Goal: Task Accomplishment & Management: Use online tool/utility

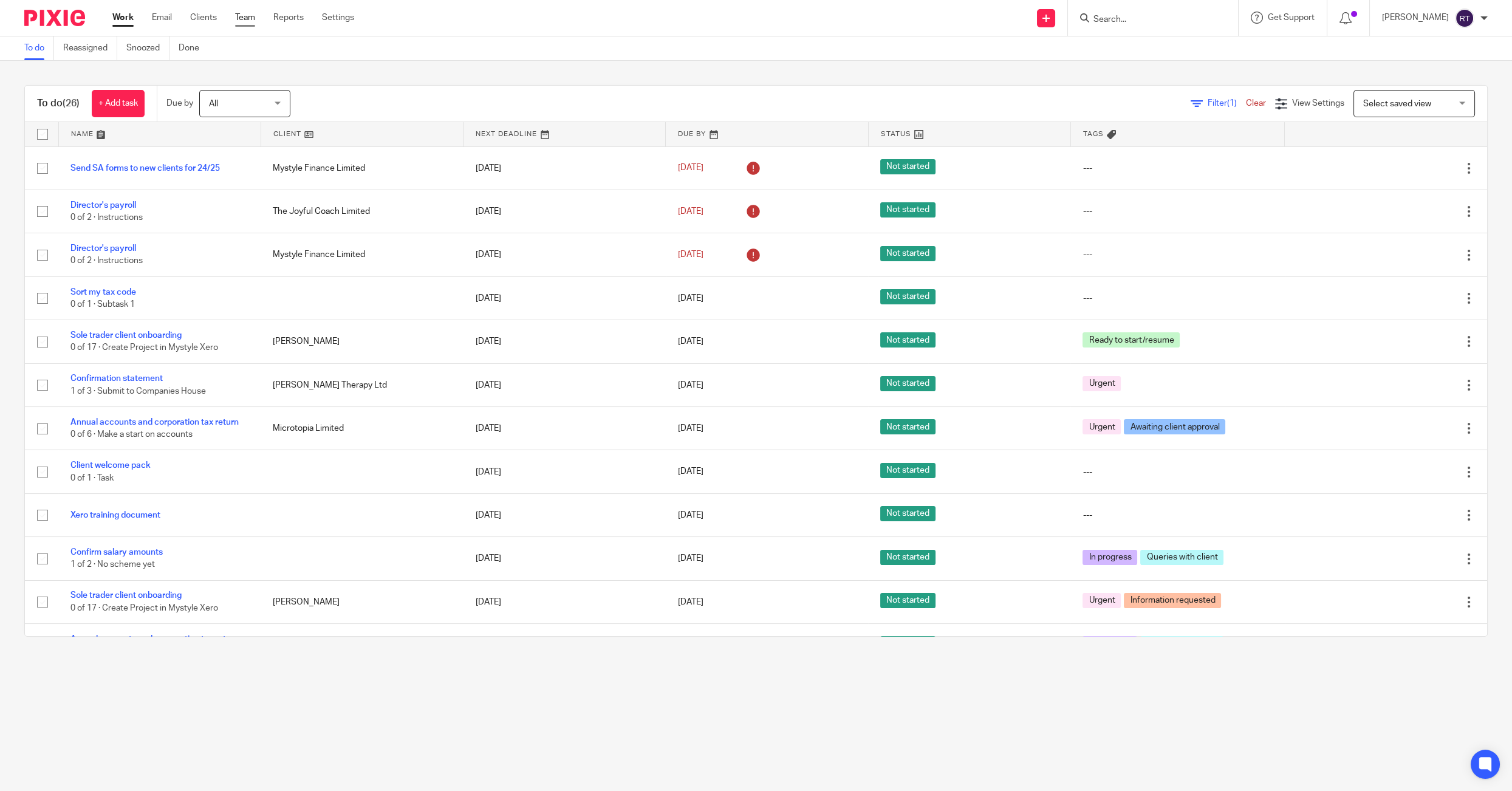
click at [243, 20] on link "Team" at bounding box center [245, 17] width 20 height 12
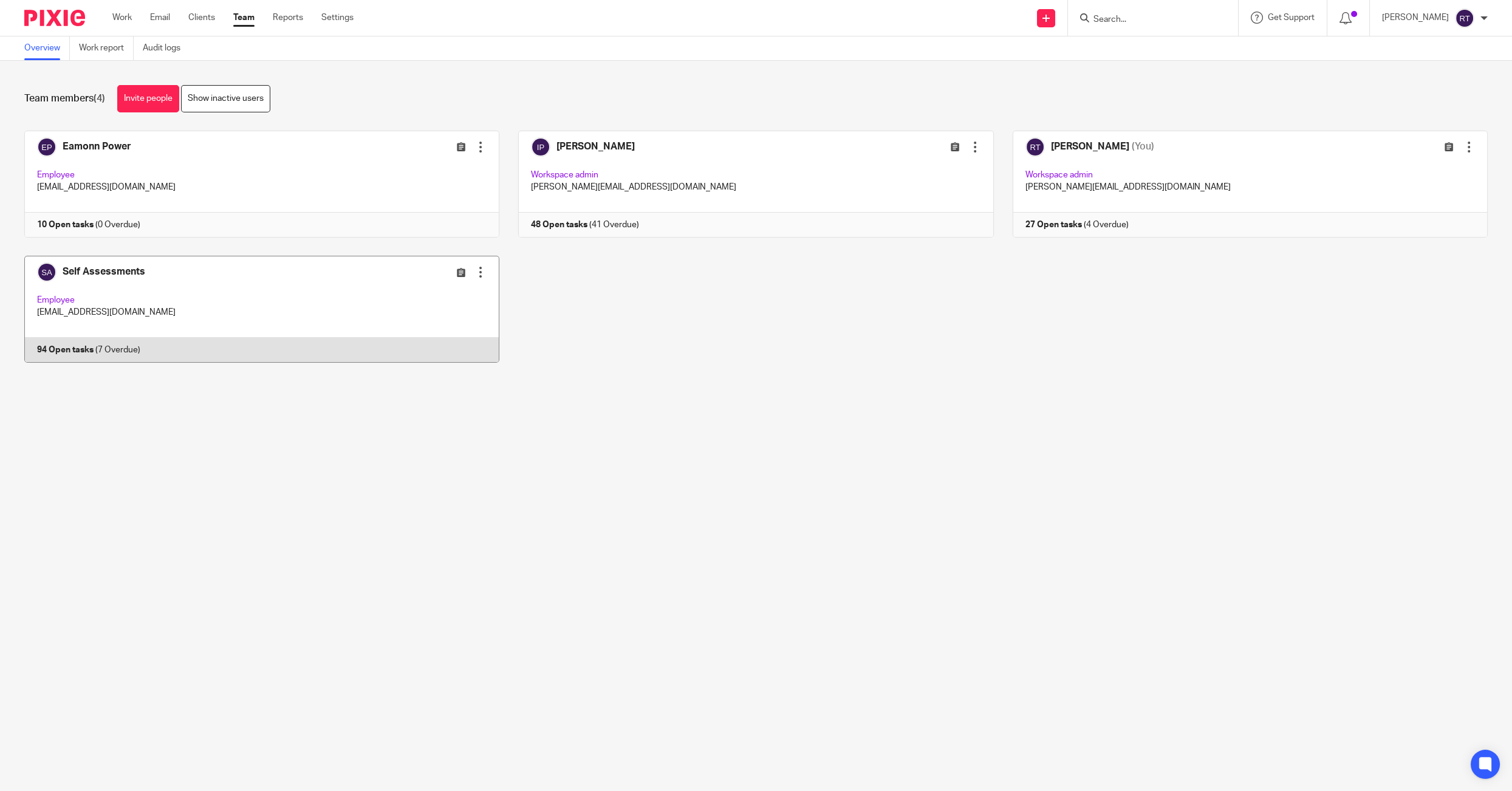
click at [365, 273] on div "Edit user Transfer Deactivate user" at bounding box center [411, 271] width 150 height 14
click at [201, 283] on link at bounding box center [252, 309] width 494 height 107
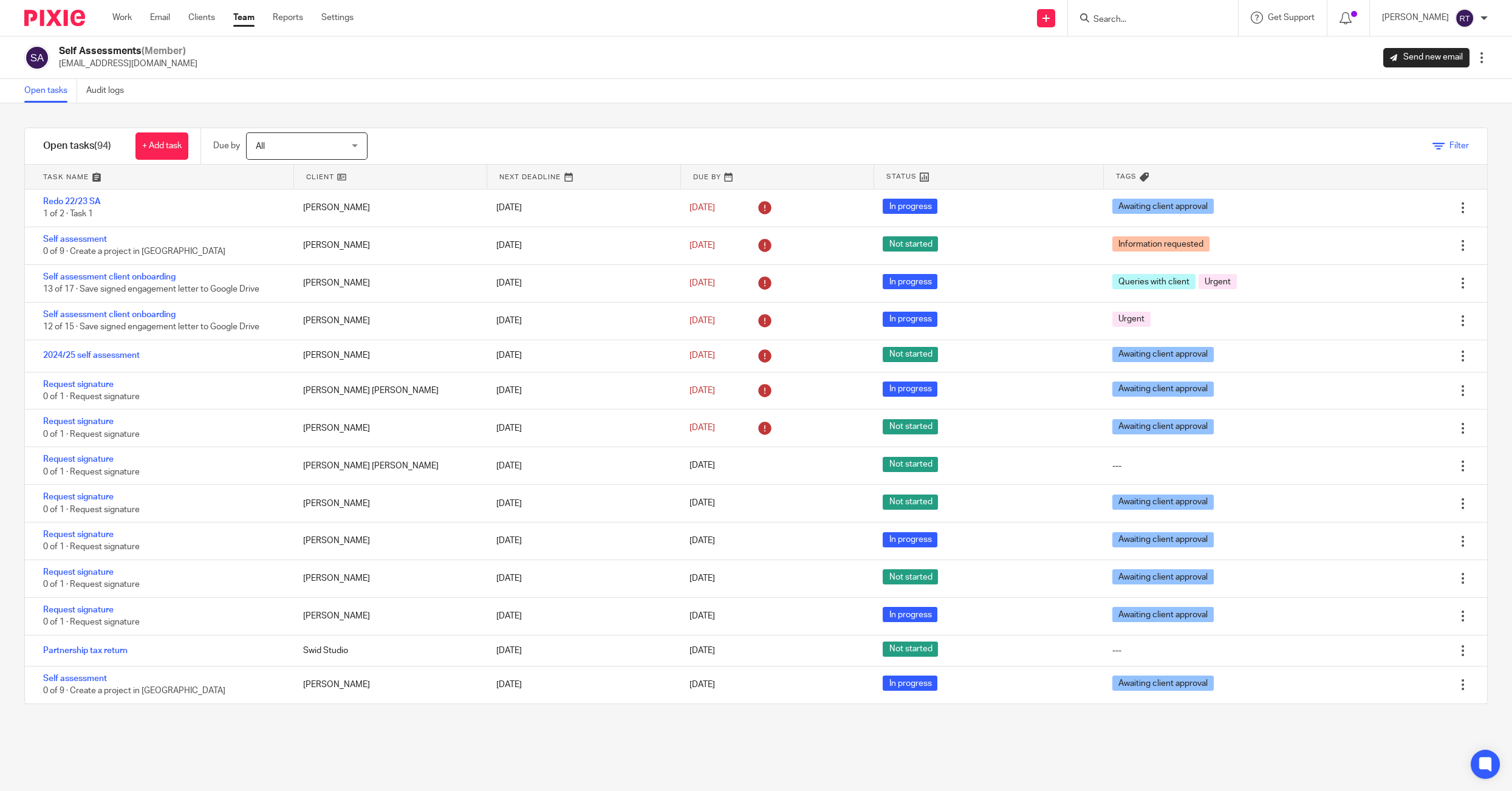
click at [1447, 145] on link "Filter" at bounding box center [1451, 145] width 36 height 8
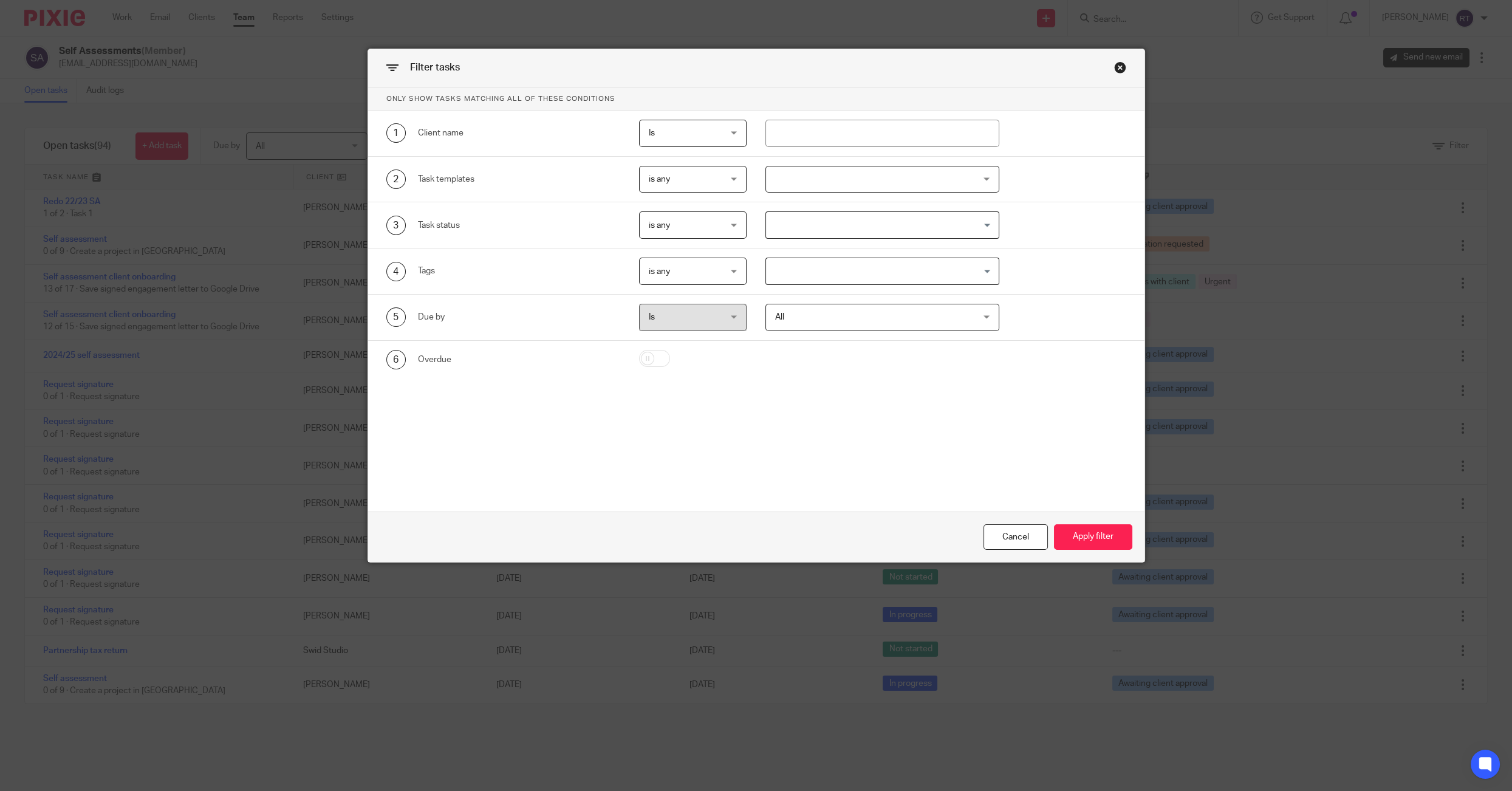
click at [806, 184] on div at bounding box center [882, 179] width 234 height 27
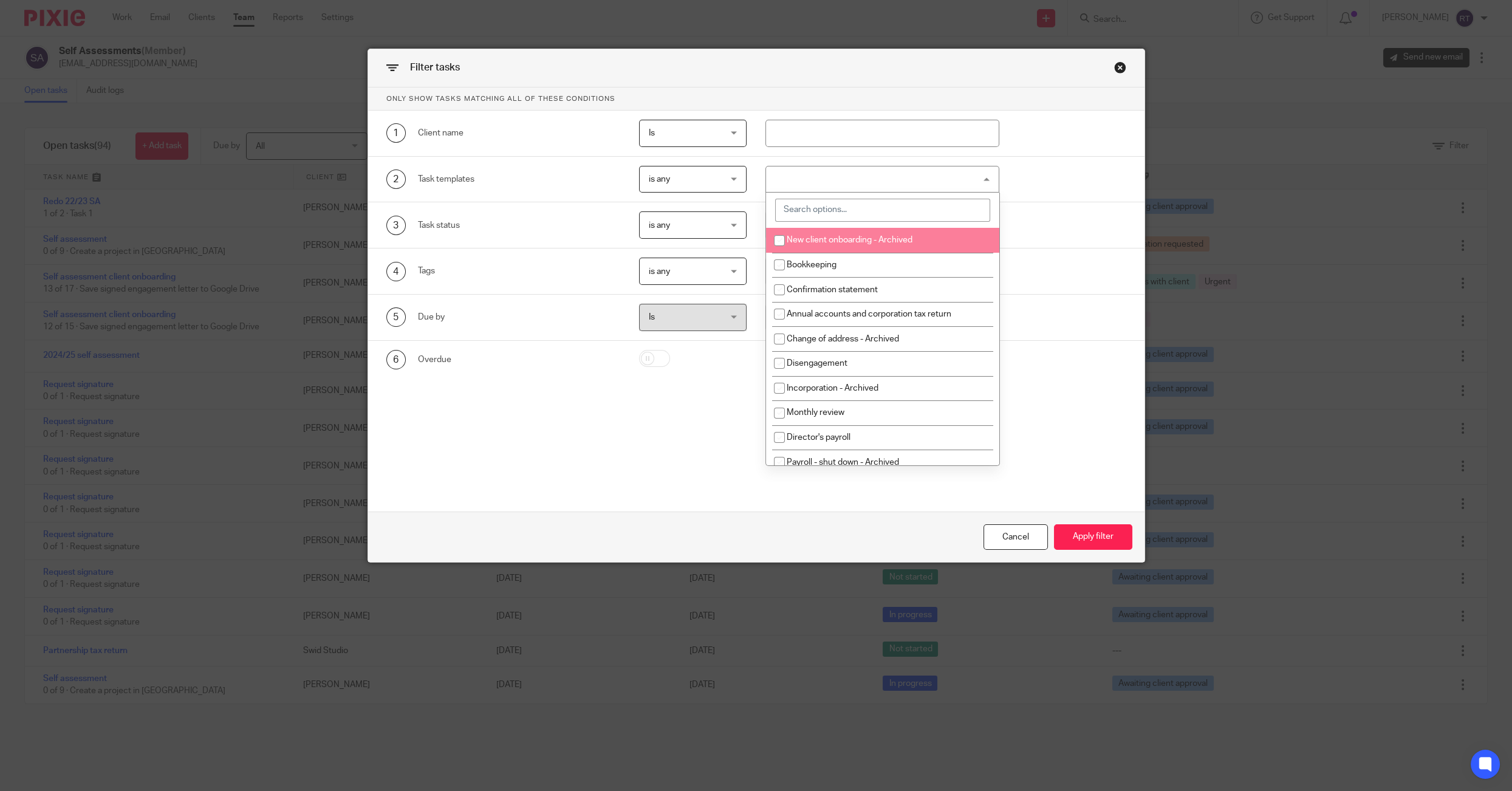
click at [807, 211] on input "search" at bounding box center [883, 210] width 215 height 23
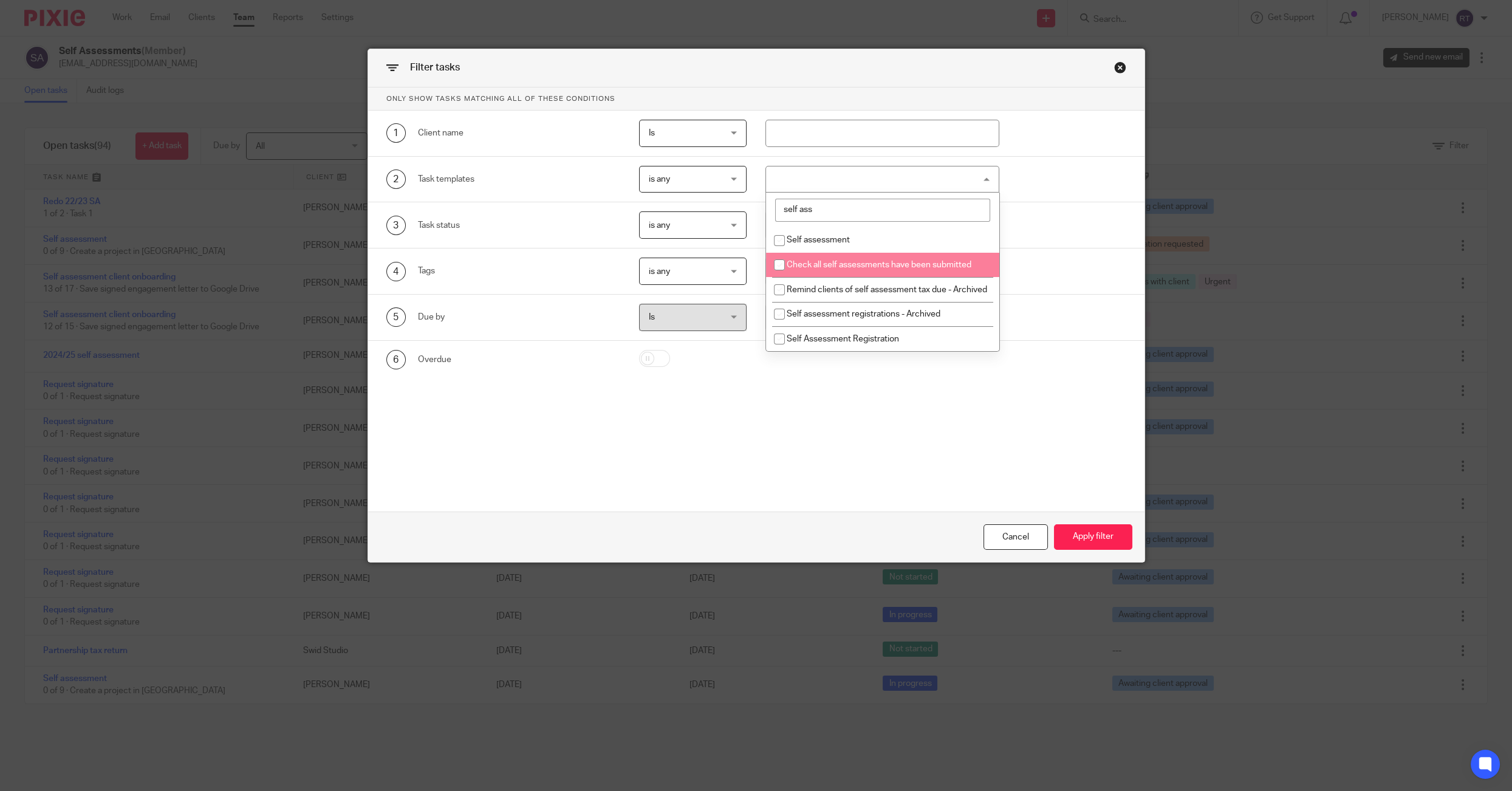
type input "self ass"
click at [830, 255] on li "Check all self assessments have been submitted" at bounding box center [883, 265] width 233 height 25
checkbox input "false"
click at [828, 241] on span "Self assessment" at bounding box center [817, 239] width 63 height 8
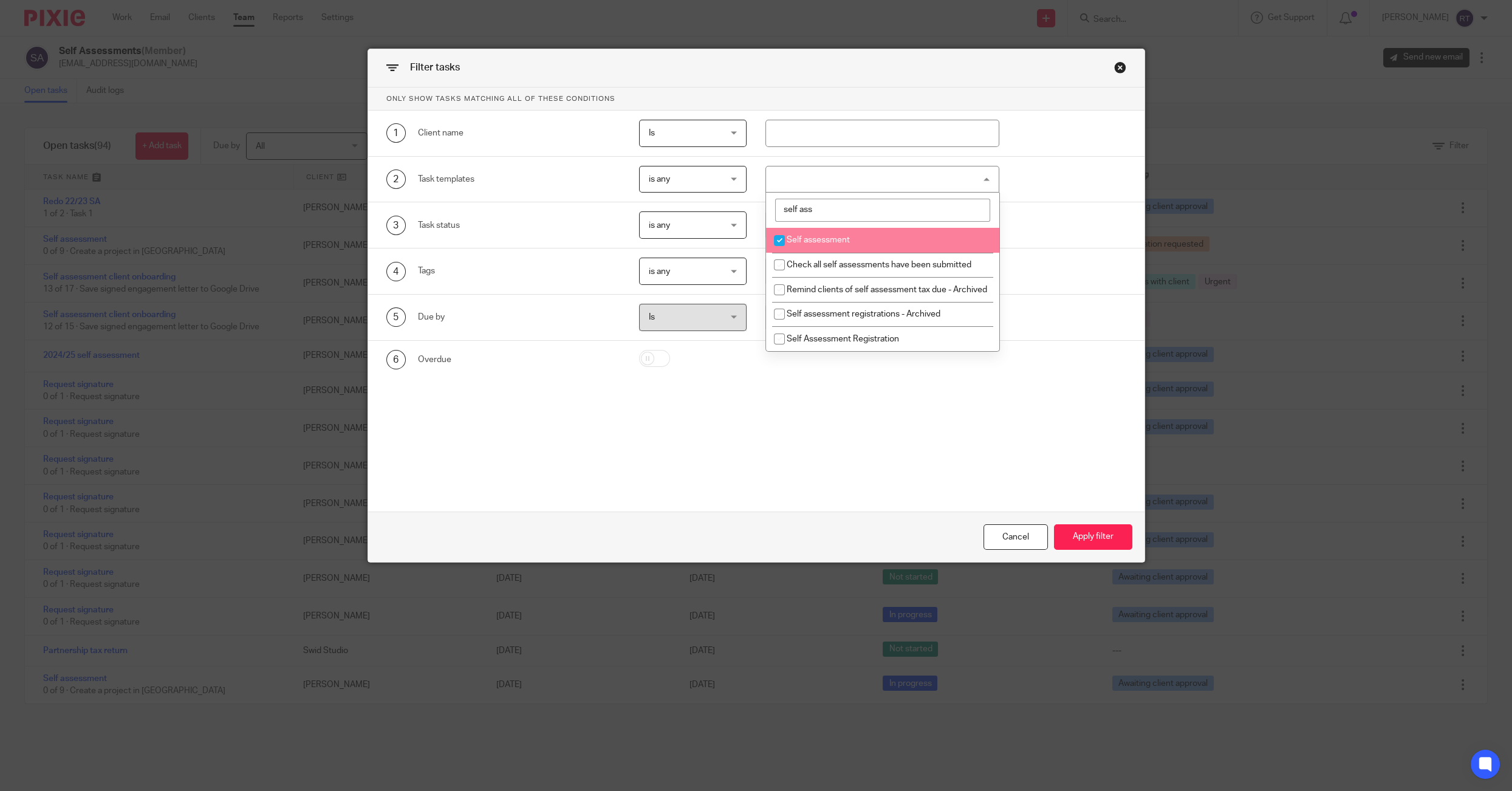
checkbox input "true"
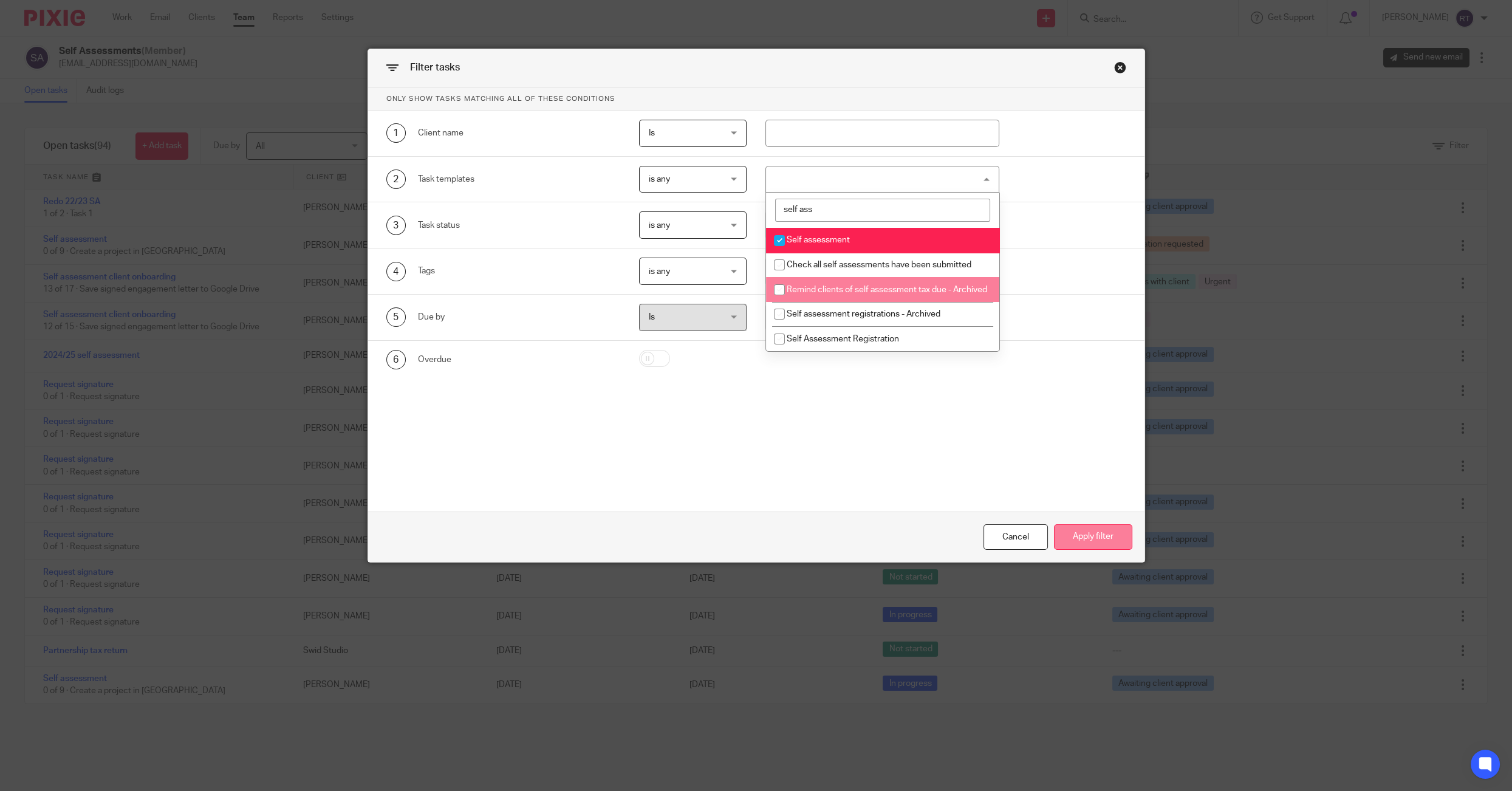
click at [1115, 533] on button "Apply filter" at bounding box center [1093, 537] width 78 height 26
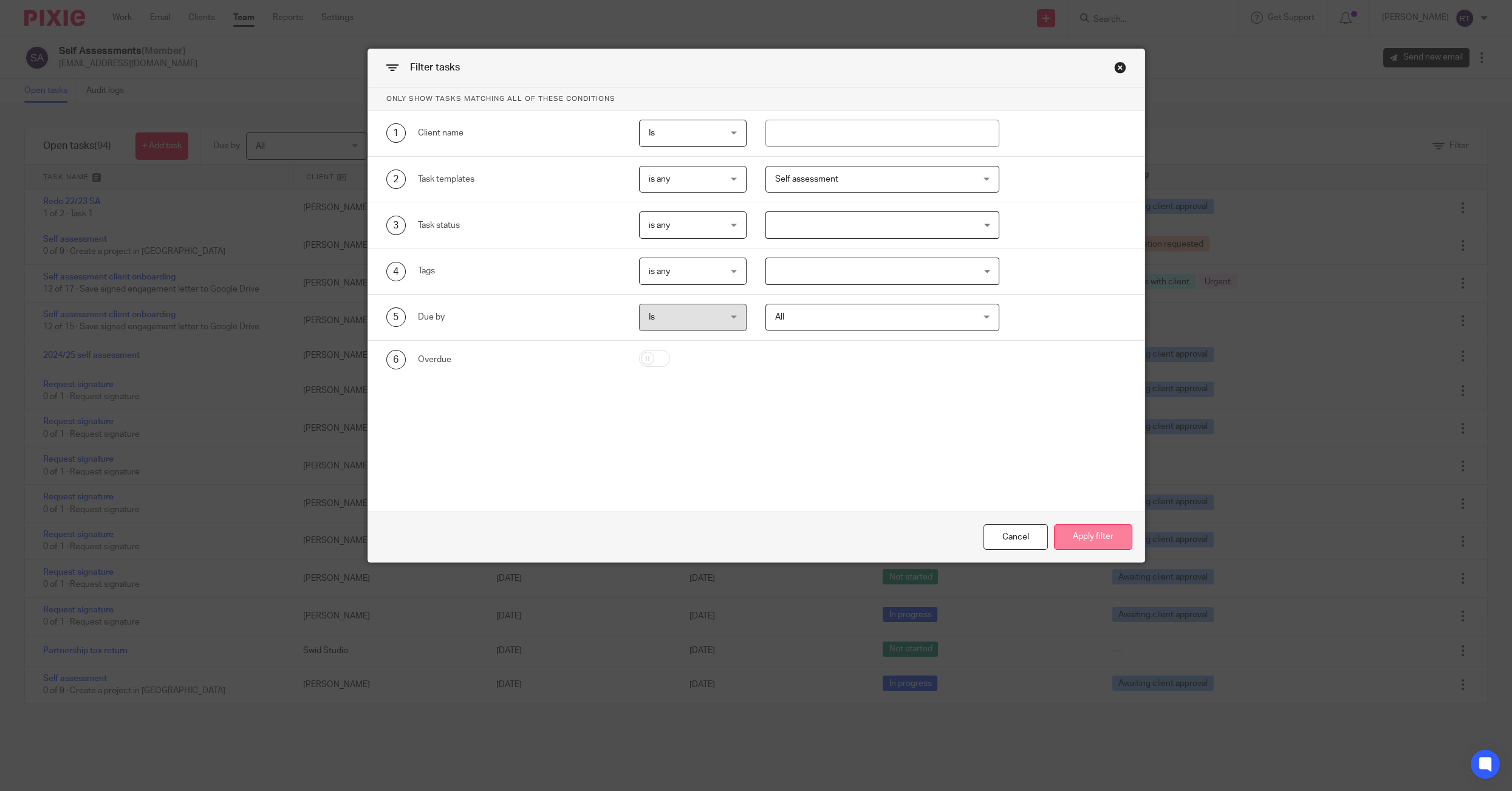
click at [1100, 541] on button "Apply filter" at bounding box center [1093, 537] width 78 height 26
click at [1110, 533] on button "Apply filter" at bounding box center [1093, 537] width 78 height 26
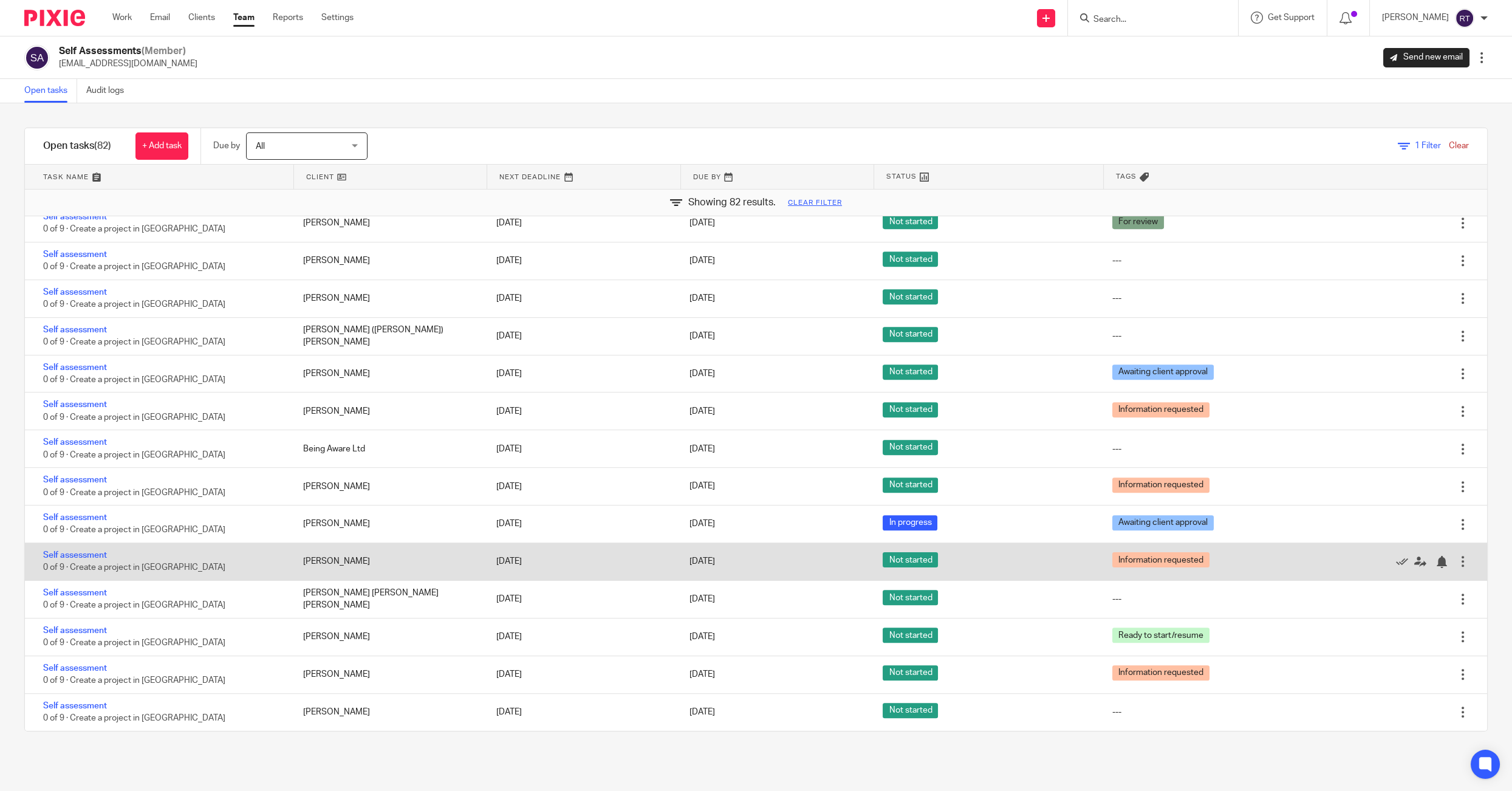
scroll to position [2598, 0]
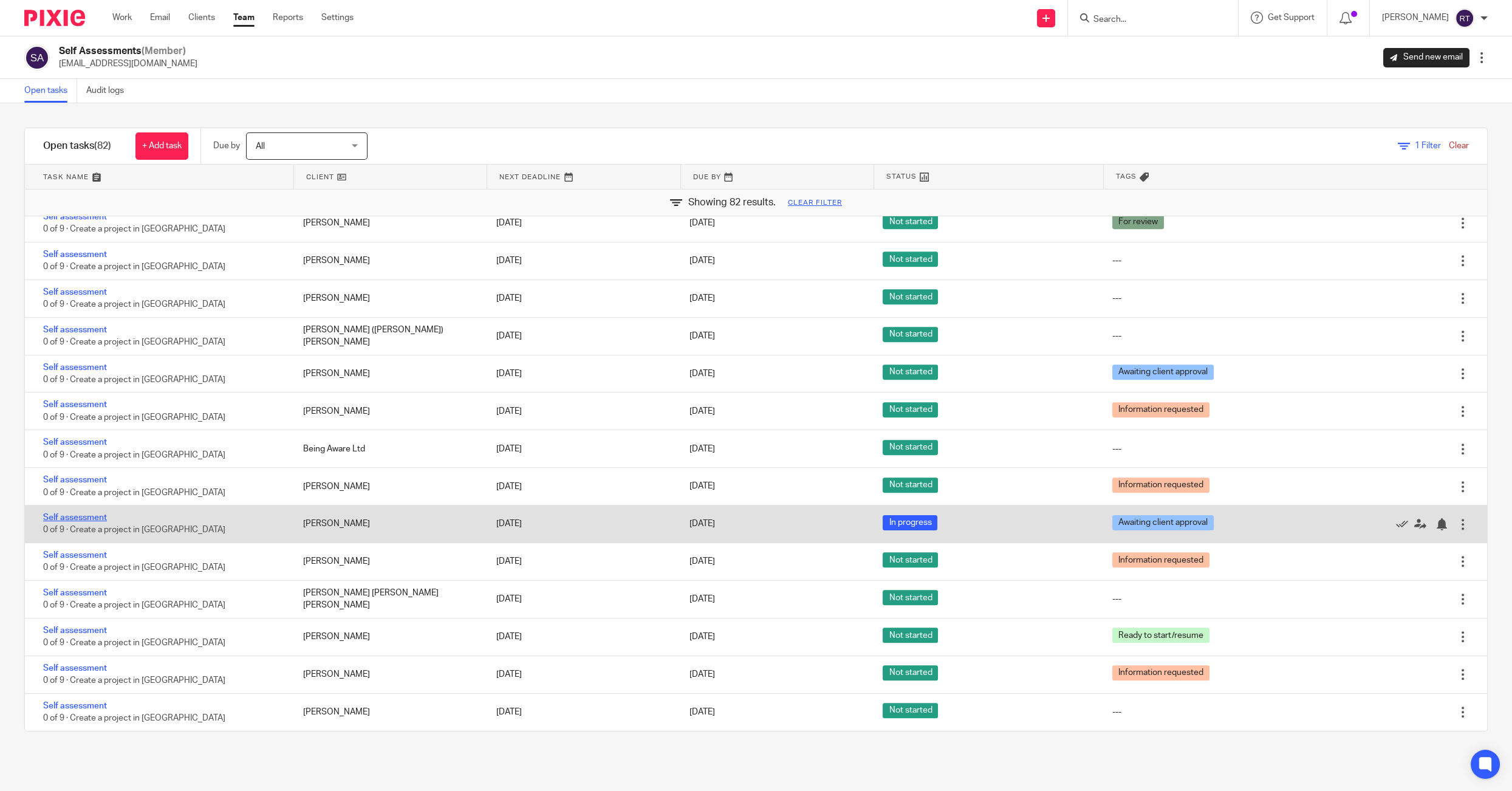
click at [96, 514] on link "Self assessment" at bounding box center [75, 517] width 64 height 8
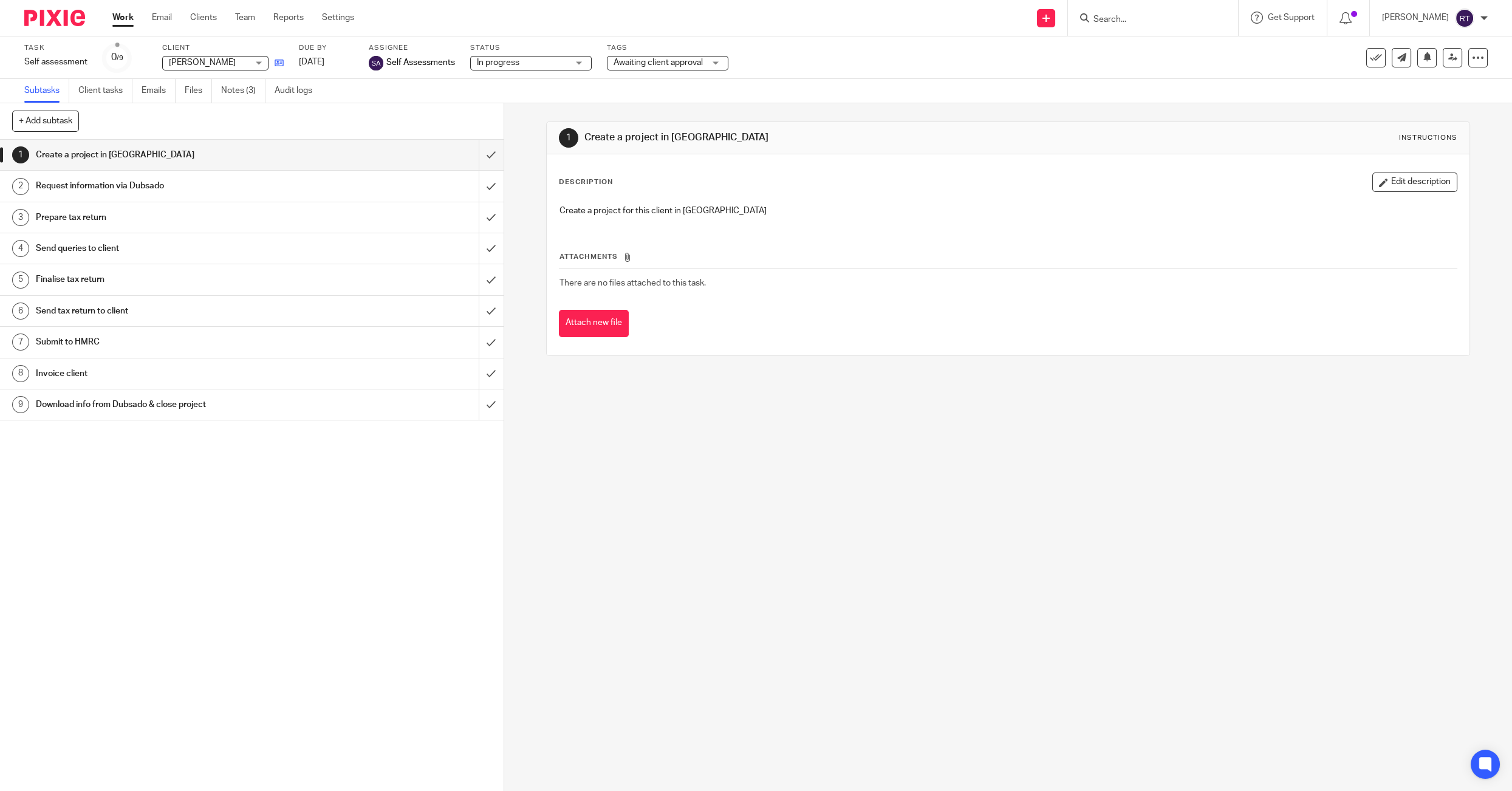
click at [282, 58] on icon at bounding box center [279, 63] width 9 height 9
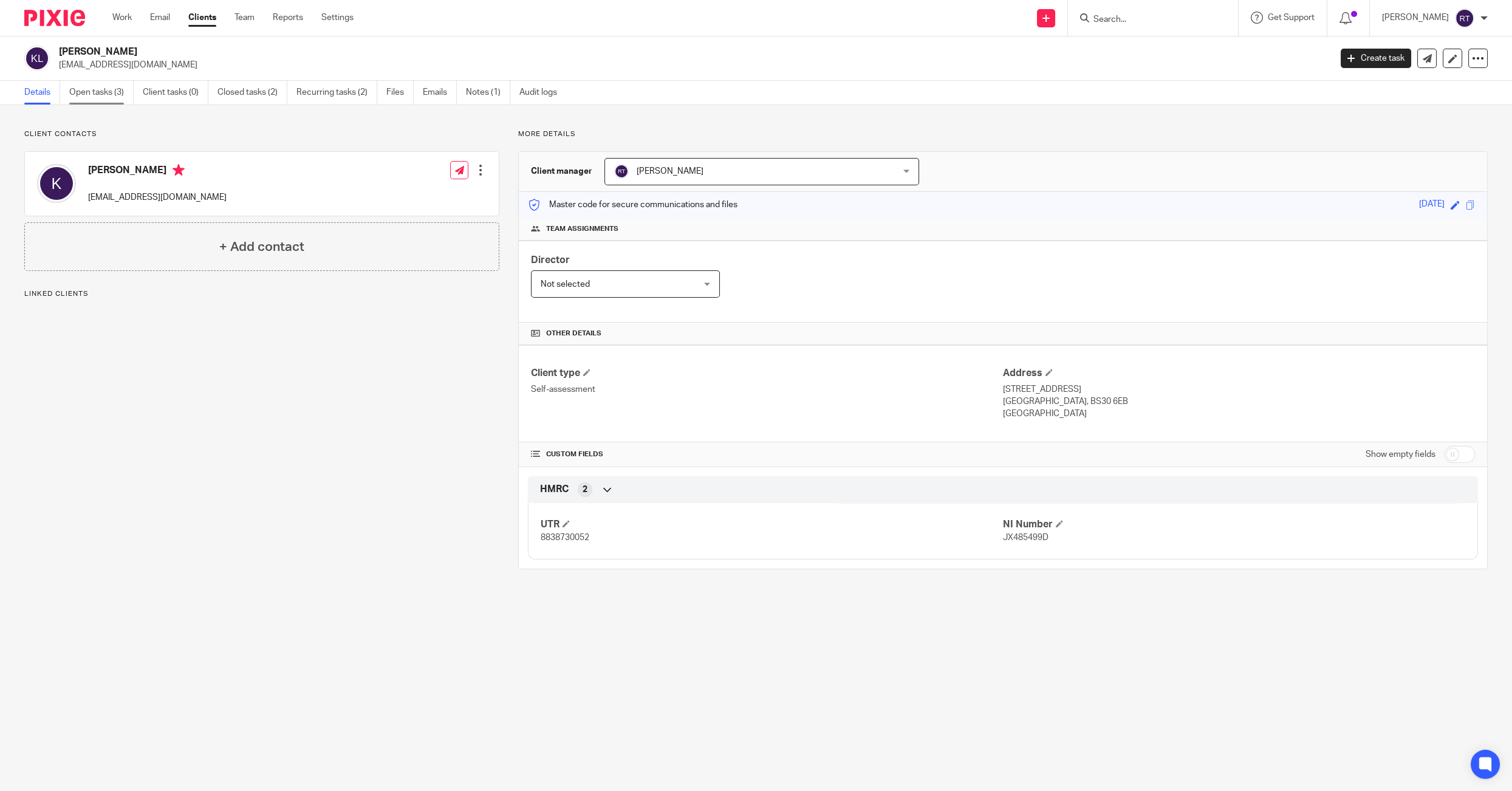
click at [113, 92] on link "Open tasks (3)" at bounding box center [101, 93] width 65 height 24
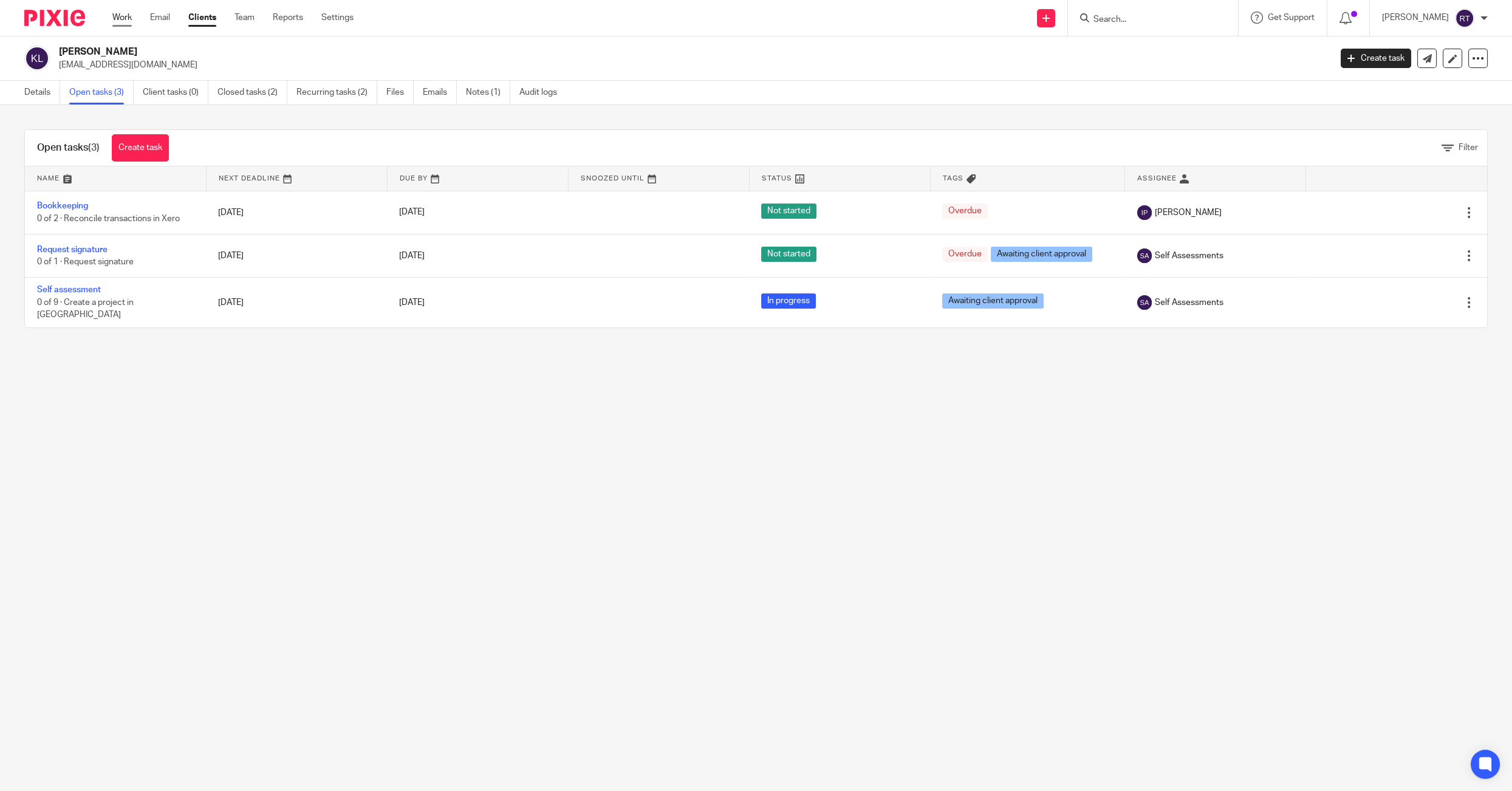
click at [118, 23] on link "Work" at bounding box center [122, 17] width 19 height 12
